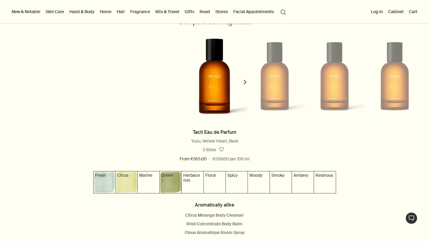
scroll to position [553, 0]
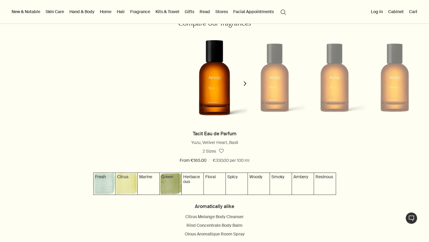
click at [244, 84] on icon "chevron" at bounding box center [245, 83] width 4 height 4
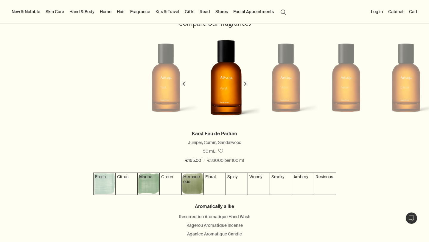
scroll to position [0, 60]
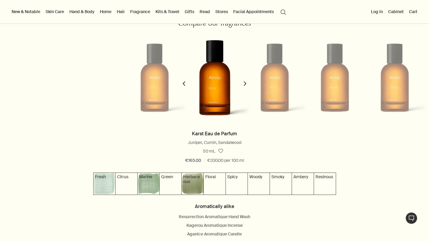
click at [244, 84] on icon "chevron" at bounding box center [245, 83] width 4 height 4
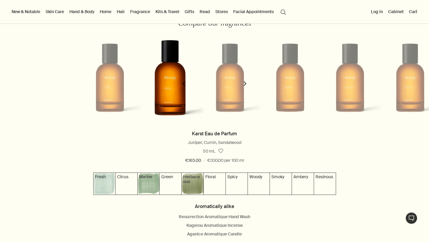
scroll to position [0, 120]
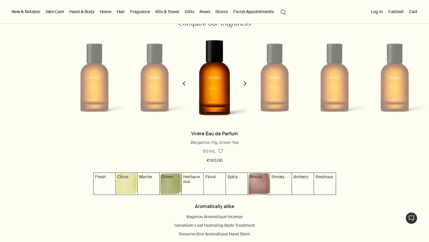
click at [244, 84] on icon "chevron" at bounding box center [245, 83] width 4 height 4
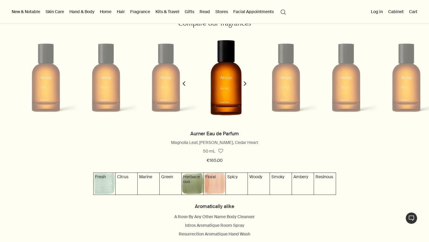
scroll to position [0, 180]
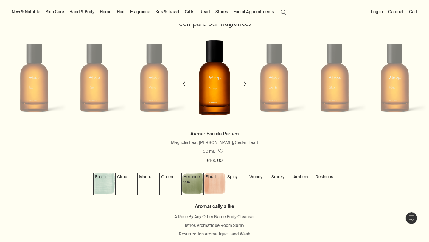
click at [244, 84] on icon "chevron" at bounding box center [245, 83] width 4 height 4
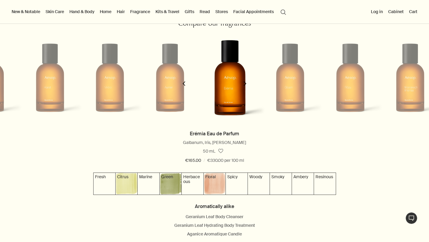
scroll to position [0, 240]
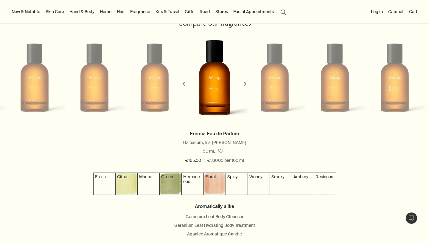
click at [244, 84] on icon "chevron" at bounding box center [245, 83] width 4 height 4
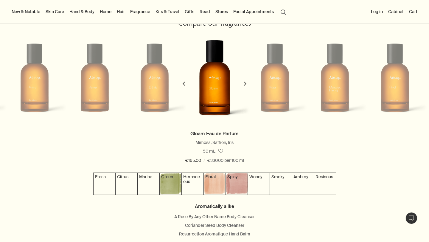
scroll to position [0, 300]
click at [244, 84] on icon "chevron" at bounding box center [245, 83] width 4 height 4
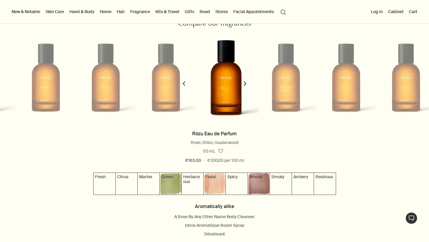
scroll to position [0, 360]
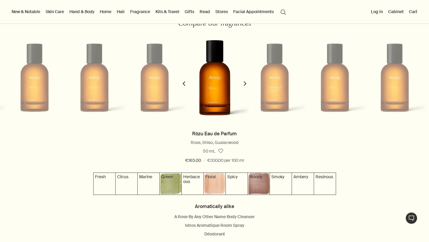
click at [244, 84] on icon "chevron" at bounding box center [245, 83] width 4 height 4
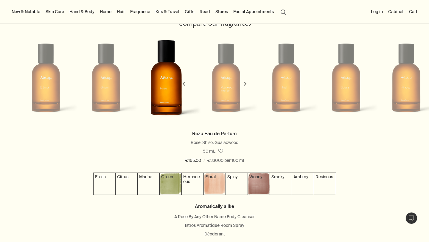
scroll to position [0, 420]
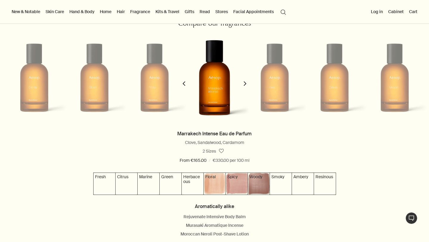
click at [244, 84] on icon "chevron" at bounding box center [245, 83] width 4 height 4
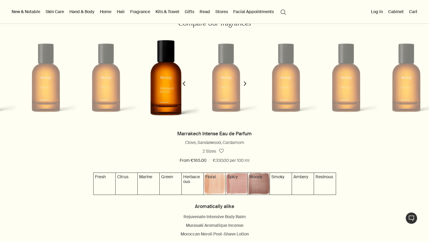
scroll to position [0, 480]
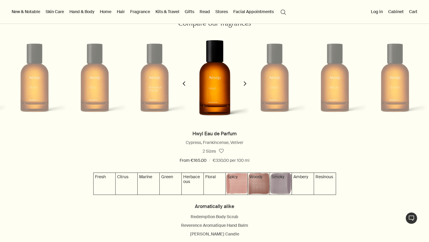
click at [244, 84] on icon "chevron" at bounding box center [245, 83] width 4 height 4
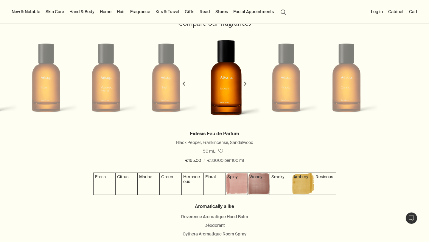
scroll to position [0, 540]
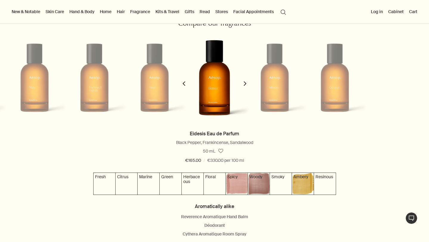
click at [244, 84] on icon "chevron" at bounding box center [245, 83] width 4 height 4
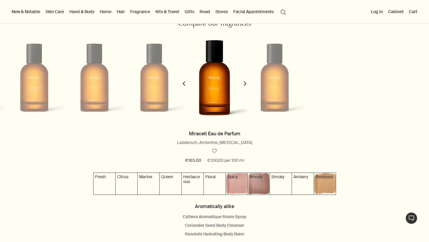
click at [244, 84] on icon "chevron" at bounding box center [245, 83] width 4 height 4
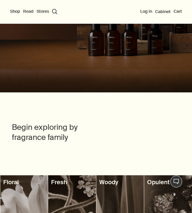
scroll to position [125, 0]
